Goal: Task Accomplishment & Management: Use online tool/utility

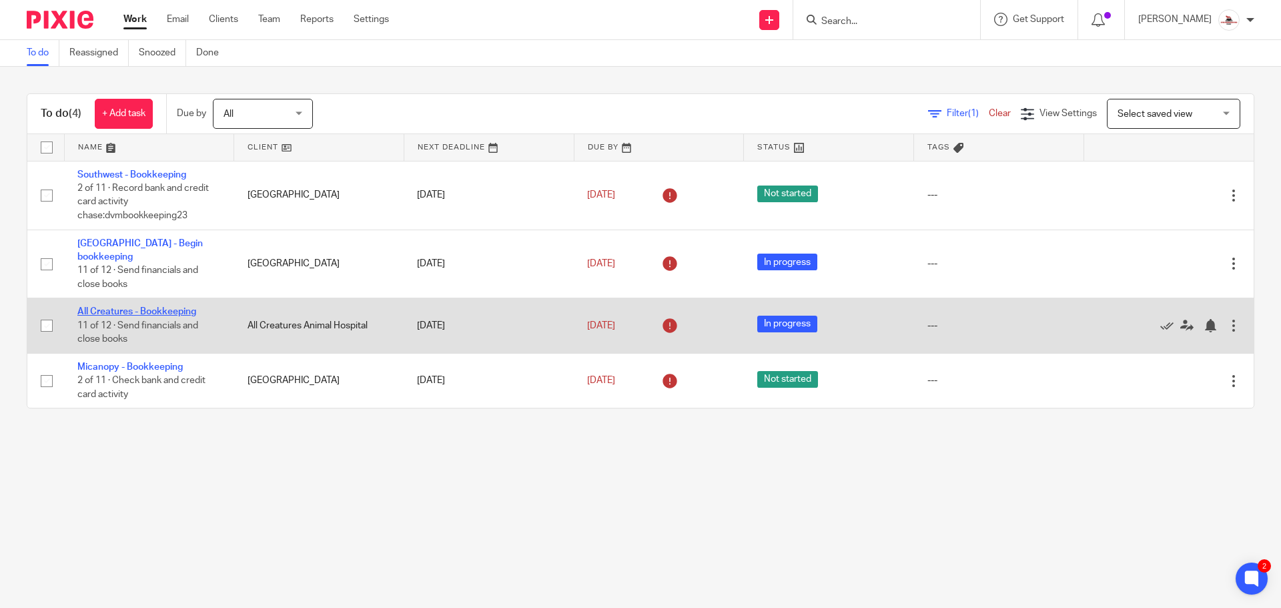
click at [133, 307] on link "All Creatures - Bookkeeping" at bounding box center [136, 311] width 119 height 9
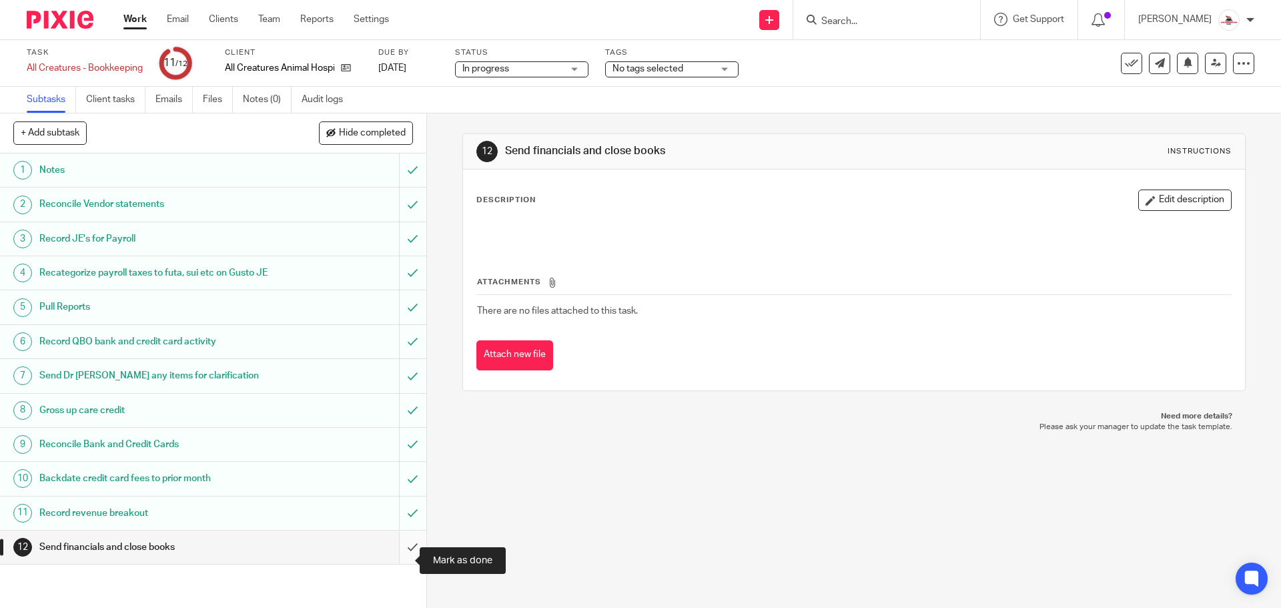
click at [398, 557] on input "submit" at bounding box center [213, 547] width 426 height 33
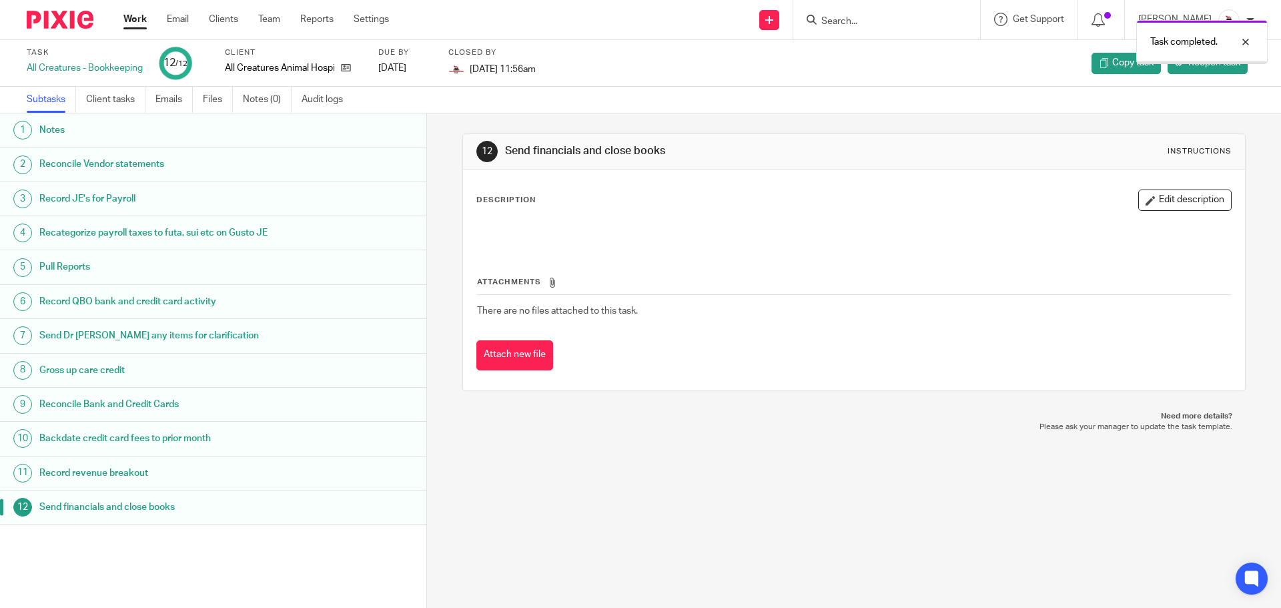
click at [127, 19] on link "Work" at bounding box center [134, 19] width 23 height 13
